Goal: Navigation & Orientation: Find specific page/section

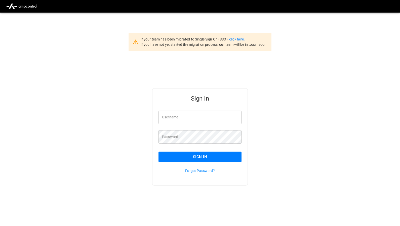
type input "**********"
click at [221, 156] on button "Sign In" at bounding box center [199, 157] width 83 height 11
